Goal: Navigation & Orientation: Go to known website

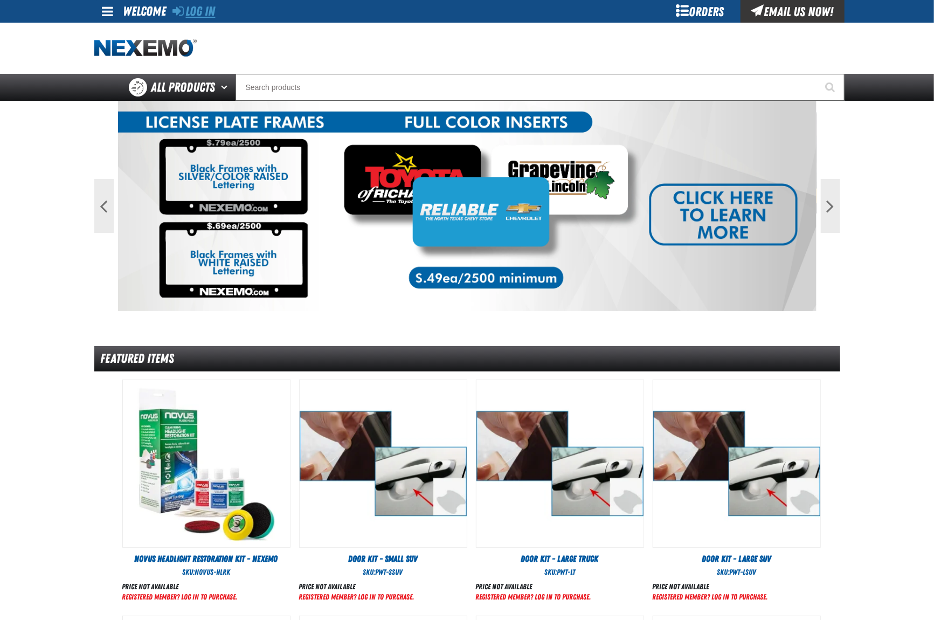
click at [203, 5] on link "Log In" at bounding box center [194, 11] width 43 height 15
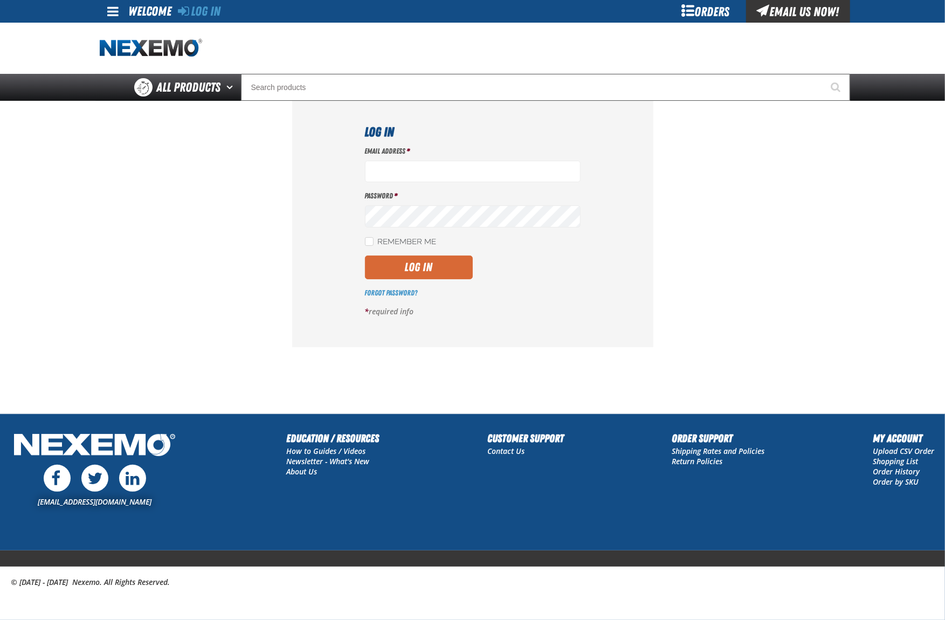
type input "[EMAIL_ADDRESS][DOMAIN_NAME]"
click at [423, 276] on button "Log In" at bounding box center [419, 268] width 108 height 24
